Goal: Transaction & Acquisition: Purchase product/service

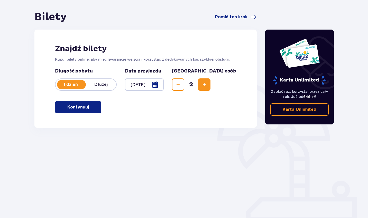
scroll to position [44, 0]
click at [69, 110] on p "Kontynuuj" at bounding box center [78, 107] width 22 height 6
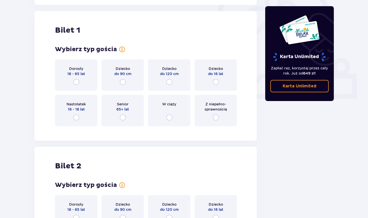
scroll to position [172, 0]
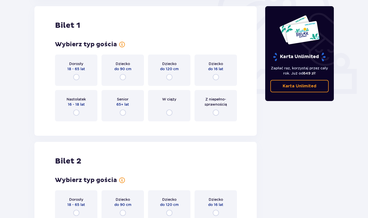
click at [77, 79] on input "radio" at bounding box center [76, 77] width 6 height 6
radio input "true"
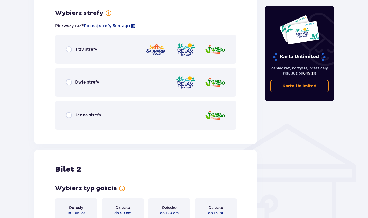
scroll to position [297, 0]
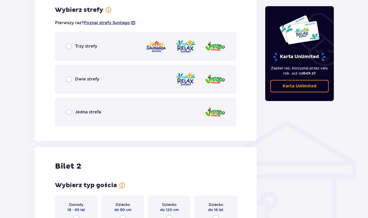
click at [77, 79] on p "Dwie strefy" at bounding box center [87, 79] width 24 height 6
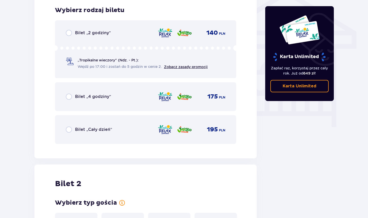
scroll to position [428, 0]
click at [81, 128] on p "Bilet „Cały dzień”" at bounding box center [93, 130] width 37 height 6
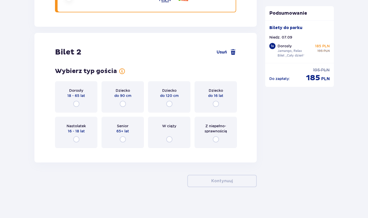
scroll to position [560, 0]
click at [75, 107] on input "radio" at bounding box center [76, 104] width 6 height 6
radio input "true"
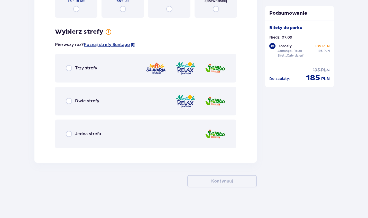
scroll to position [690, 0]
click at [99, 106] on div "Dwie strefy" at bounding box center [145, 100] width 181 height 29
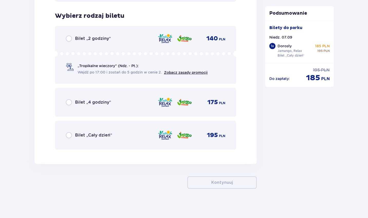
scroll to position [838, 0]
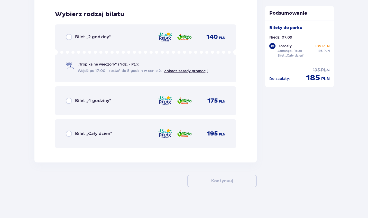
click at [95, 129] on div "Bilet „Cały dzień” 195 PLN" at bounding box center [146, 133] width 160 height 11
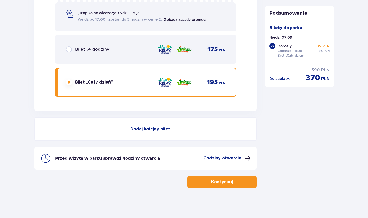
scroll to position [891, 0]
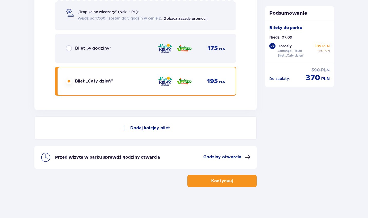
click at [214, 183] on p "Kontynuuj" at bounding box center [223, 181] width 22 height 6
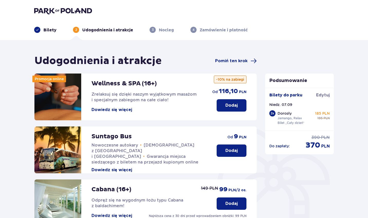
click at [230, 150] on p "Dodaj" at bounding box center [232, 151] width 12 height 6
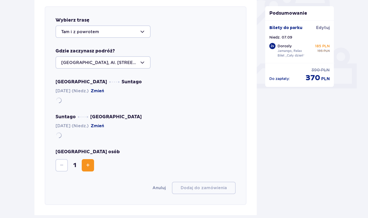
scroll to position [178, 0]
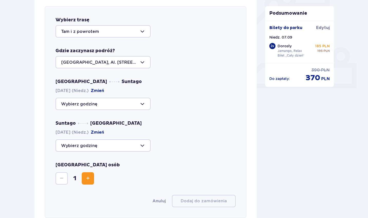
click at [113, 103] on div at bounding box center [103, 104] width 95 height 12
click at [170, 121] on div "Suntago Warszawa 07.09.2025 (Niedz.) Zmień" at bounding box center [146, 135] width 180 height 31
click at [125, 143] on div at bounding box center [103, 145] width 95 height 12
click at [177, 151] on div "11:15 Zostało 40 miejsc 14:00 Zostało 37 miejsc 18:15 Zostało 38 miejsc 18:30 Z…" at bounding box center [146, 145] width 180 height 12
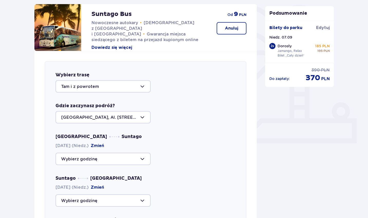
scroll to position [159, 0]
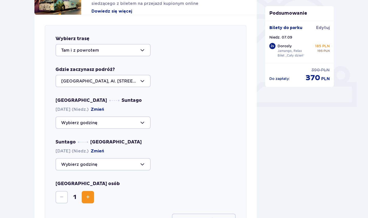
click at [142, 124] on div at bounding box center [103, 123] width 95 height 12
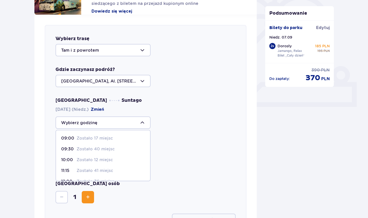
click at [79, 148] on p "Zostało 40 miejsc" at bounding box center [96, 149] width 38 height 6
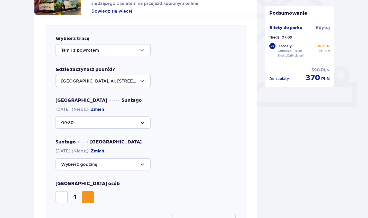
type input "09:30"
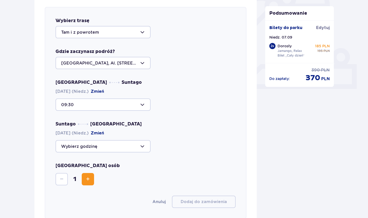
click at [118, 148] on div at bounding box center [103, 146] width 95 height 12
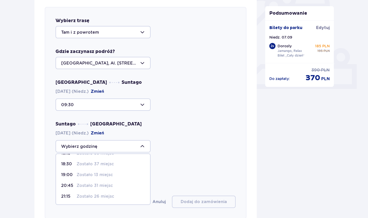
scroll to position [30, 0]
click at [91, 196] on p "Zostało 26 miejsc" at bounding box center [96, 197] width 38 height 6
type input "21:15"
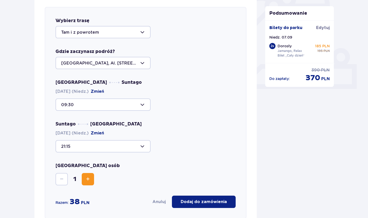
scroll to position [226, 0]
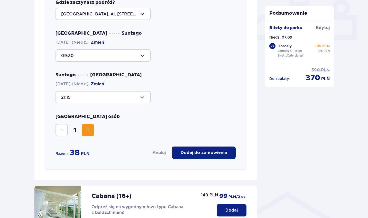
click at [89, 129] on span "Increase" at bounding box center [88, 130] width 6 height 6
click at [210, 153] on p "Dodaj do zamówienia" at bounding box center [204, 153] width 46 height 6
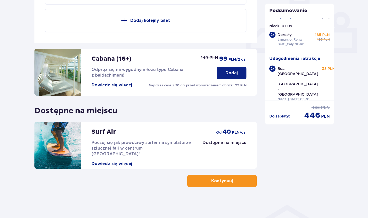
scroll to position [213, 0]
click at [235, 184] on span "button" at bounding box center [234, 181] width 6 height 6
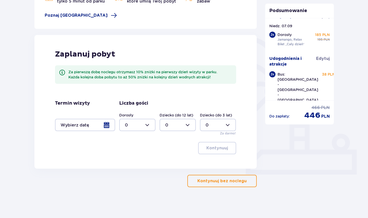
scroll to position [91, 0]
click at [197, 178] on button "Kontynuuj bez noclegu" at bounding box center [222, 181] width 69 height 12
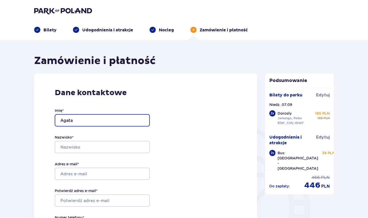
type input "Agata"
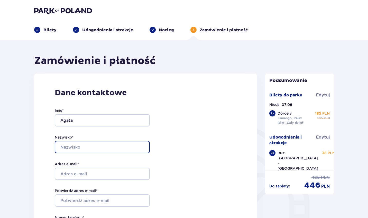
click at [101, 148] on input "Nazwisko *" at bounding box center [102, 147] width 95 height 12
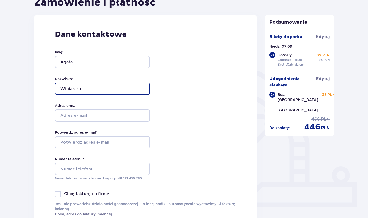
scroll to position [66, 0]
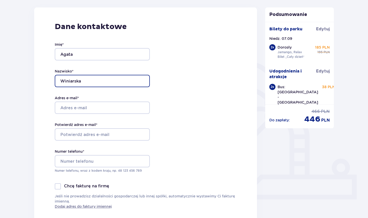
type input "Winiarska"
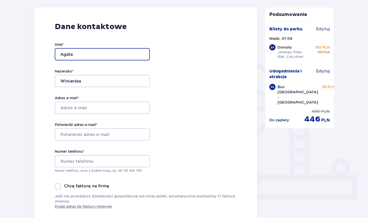
click at [95, 54] on input "Agata" at bounding box center [102, 54] width 95 height 12
type input "Domink"
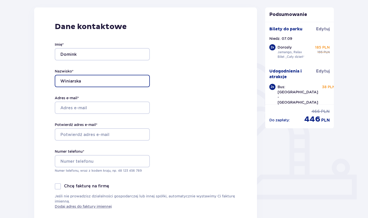
click at [84, 80] on input "Winiarska" at bounding box center [102, 81] width 95 height 12
type input "Klatka"
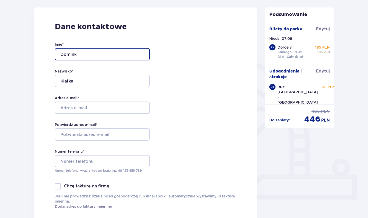
click at [84, 58] on input "Domink" at bounding box center [102, 54] width 95 height 12
type input "Agata"
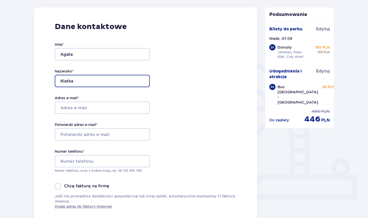
click at [77, 82] on input "Klatka" at bounding box center [102, 81] width 95 height 12
type input "Winiarska"
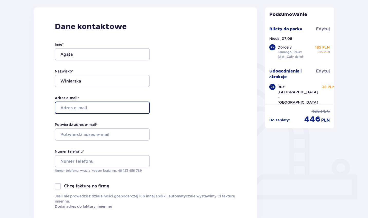
click at [72, 110] on input "Adres e-mail *" at bounding box center [102, 108] width 95 height 12
type input "aga.winiarsk"
type input "aga.winiarska89@gmail.com"
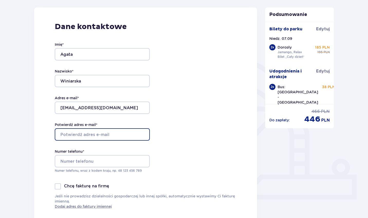
type input "aga.winiarska89@gmail.com"
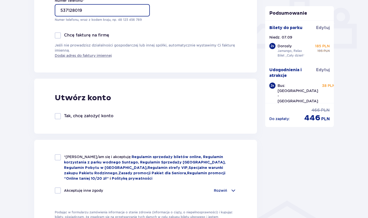
scroll to position [217, 0]
type input "537128019"
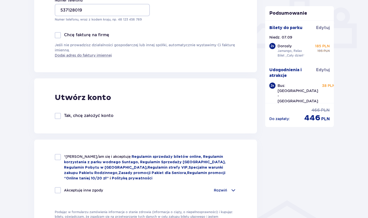
click at [59, 157] on div at bounding box center [58, 157] width 6 height 6
checkbox input "true"
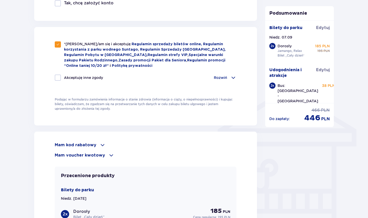
scroll to position [422, 0]
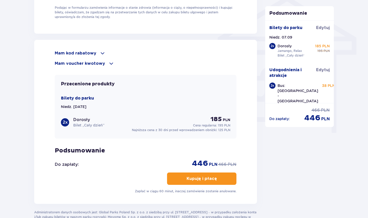
click at [204, 177] on p "Kupuję i płacę" at bounding box center [202, 179] width 30 height 6
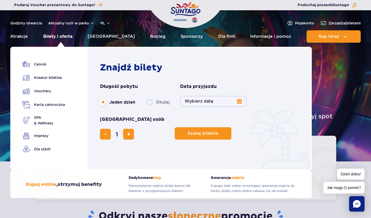
click at [67, 37] on link "Bilety i oferta" at bounding box center [57, 36] width 29 height 12
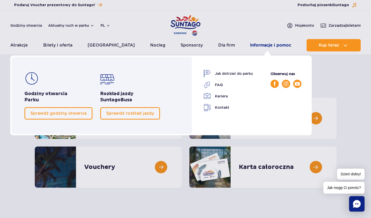
click at [270, 46] on link "Informacje i pomoc" at bounding box center [270, 45] width 41 height 12
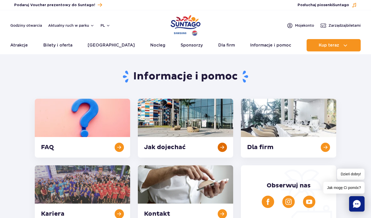
scroll to position [91, 0]
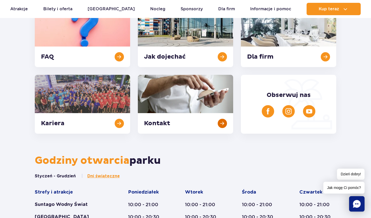
click at [164, 107] on link at bounding box center [185, 104] width 95 height 59
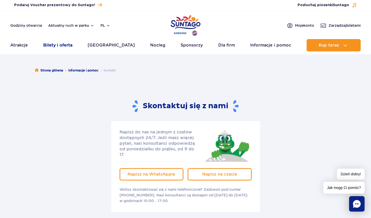
click at [68, 43] on link "Bilety i oferta" at bounding box center [57, 45] width 29 height 12
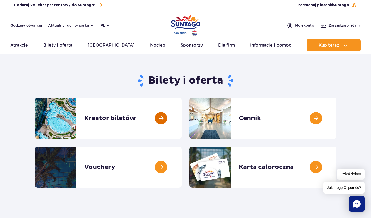
click at [181, 114] on link at bounding box center [181, 118] width 0 height 41
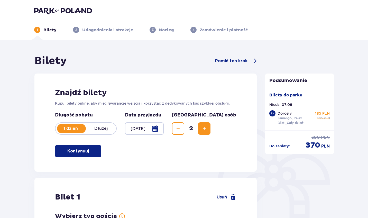
scroll to position [40, 0]
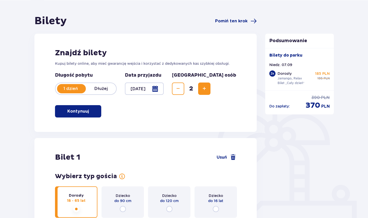
click at [164, 89] on div at bounding box center [144, 89] width 39 height 12
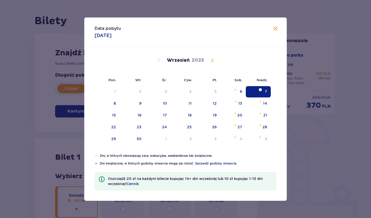
click at [262, 92] on div "7" at bounding box center [257, 91] width 25 height 11
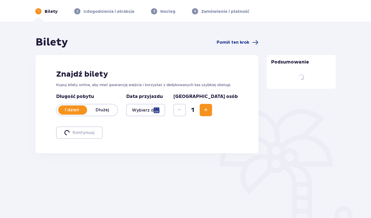
drag, startPoint x: 41, startPoint y: 121, endPoint x: 64, endPoint y: 115, distance: 23.2
click at [41, 121] on div "Znajdź bilety Kupuj bilety online, aby mieć gwarancję wejścia i korzystać z ded…" at bounding box center [147, 104] width 223 height 98
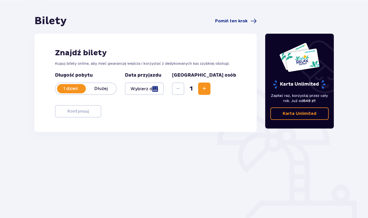
click at [164, 91] on div at bounding box center [144, 89] width 39 height 12
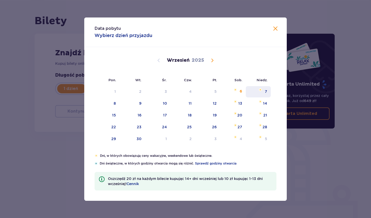
click at [265, 88] on div "7" at bounding box center [257, 91] width 25 height 11
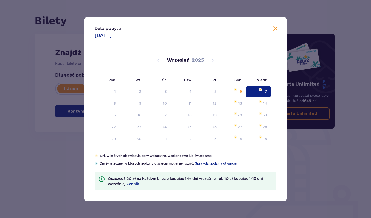
type input "07.09.25"
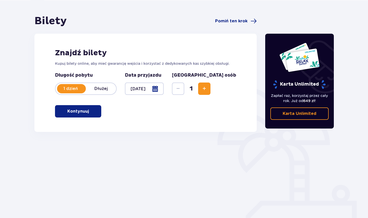
click at [211, 94] on button "Increase" at bounding box center [204, 89] width 12 height 12
click at [75, 115] on button "Kontynuuj" at bounding box center [78, 111] width 46 height 12
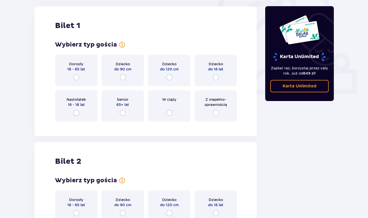
scroll to position [172, 0]
click at [75, 77] on input "radio" at bounding box center [76, 77] width 6 height 6
radio input "true"
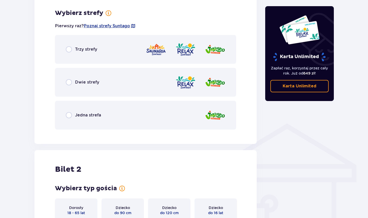
scroll to position [297, 0]
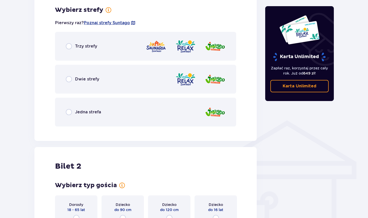
click at [98, 82] on div "Dwie strefy" at bounding box center [82, 79] width 33 height 6
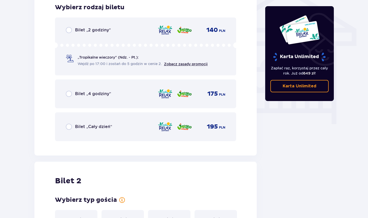
scroll to position [432, 0]
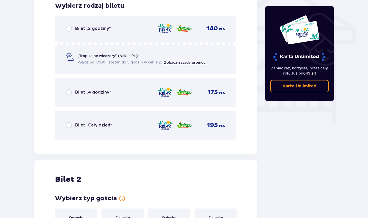
click at [92, 86] on div "Bilet „4 godziny” 175 PLN" at bounding box center [145, 92] width 181 height 29
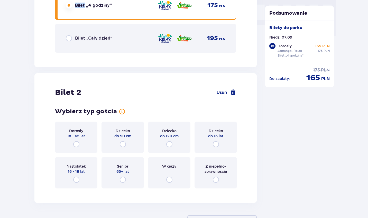
scroll to position [510, 0]
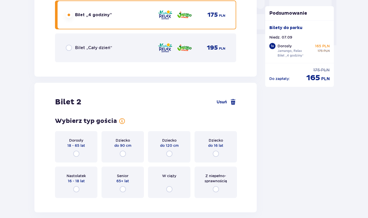
click at [103, 55] on div "Bilet „Cały dzień” 195 PLN" at bounding box center [145, 47] width 181 height 29
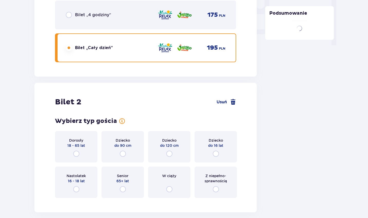
scroll to position [560, 0]
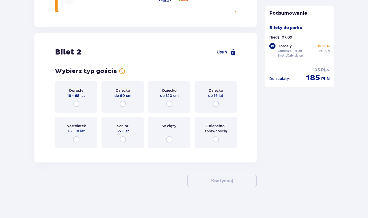
click at [68, 101] on div "Dorosły 18 - 65 lat" at bounding box center [76, 96] width 42 height 31
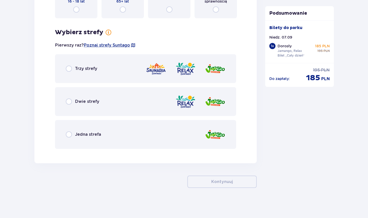
scroll to position [690, 0]
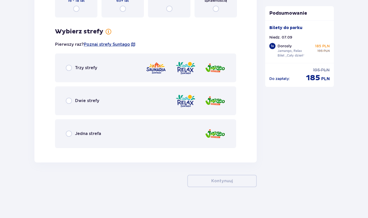
click at [92, 109] on div "Dwie strefy" at bounding box center [145, 100] width 181 height 29
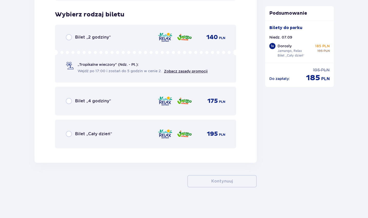
scroll to position [838, 0]
click at [163, 135] on img at bounding box center [165, 133] width 15 height 11
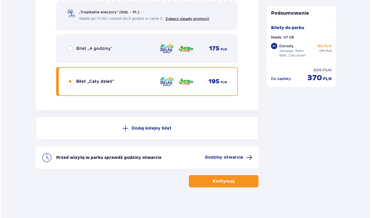
scroll to position [891, 0]
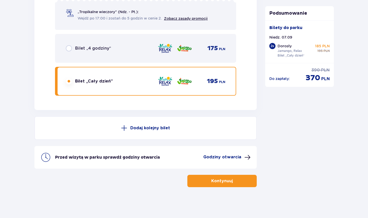
click at [233, 156] on p "Godziny otwarcia" at bounding box center [223, 157] width 38 height 6
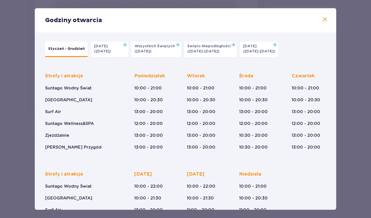
click at [323, 19] on span at bounding box center [324, 19] width 6 height 6
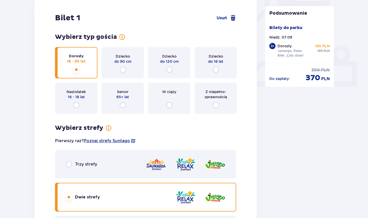
scroll to position [20, 0]
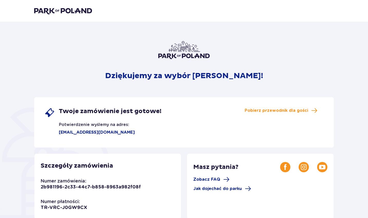
click at [64, 9] on img at bounding box center [63, 10] width 58 height 7
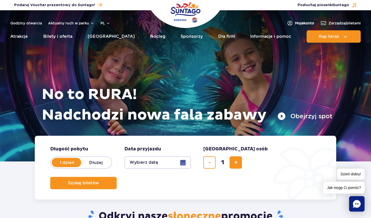
click at [305, 22] on span "Moje konto" at bounding box center [304, 23] width 19 height 5
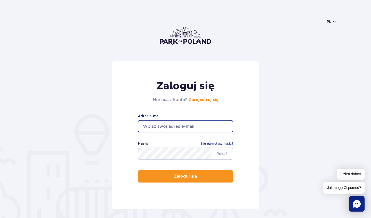
type input "aga.winiarska89@gmail.com"
click at [185, 177] on button "Zaloguj się" at bounding box center [185, 176] width 95 height 12
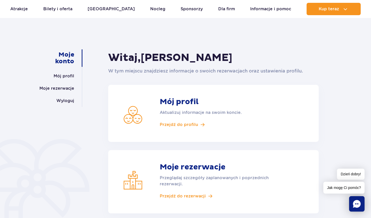
scroll to position [32, 0]
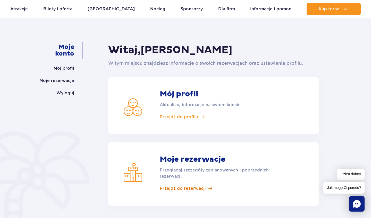
click at [171, 188] on span "Przejdź do rezerwacji" at bounding box center [183, 189] width 46 height 6
